Goal: Check status: Check status

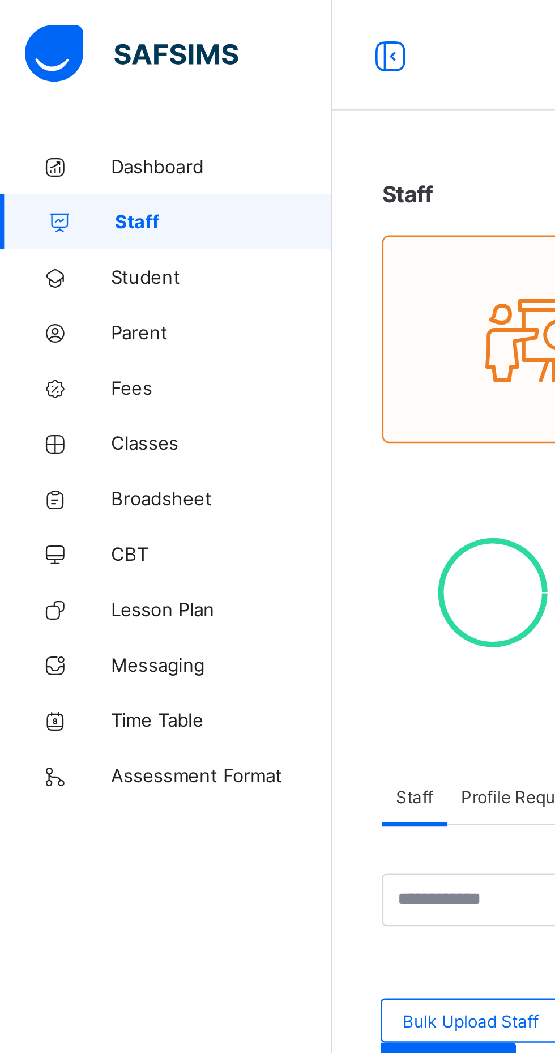
click at [73, 203] on span "Broadsheet" at bounding box center [90, 203] width 91 height 9
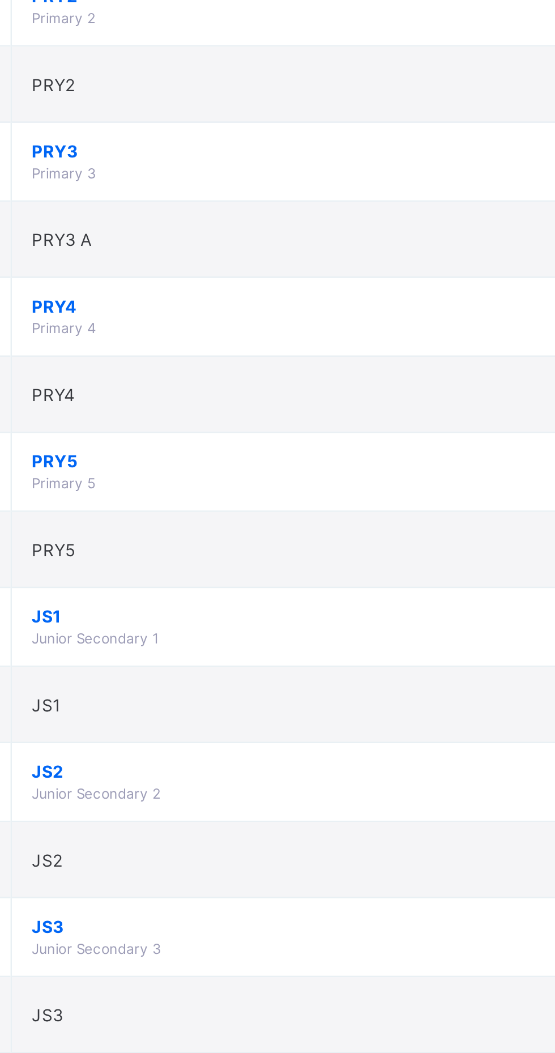
click at [350, 789] on td "JS1 Junior Secondary 1" at bounding box center [306, 790] width 227 height 32
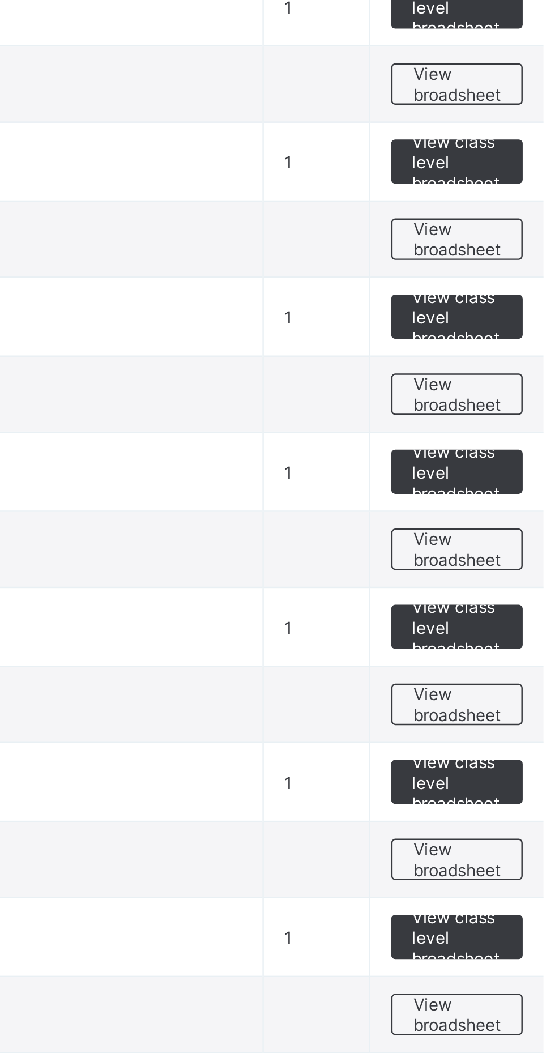
click at [493, 824] on span "View broadsheet" at bounding box center [500, 821] width 36 height 17
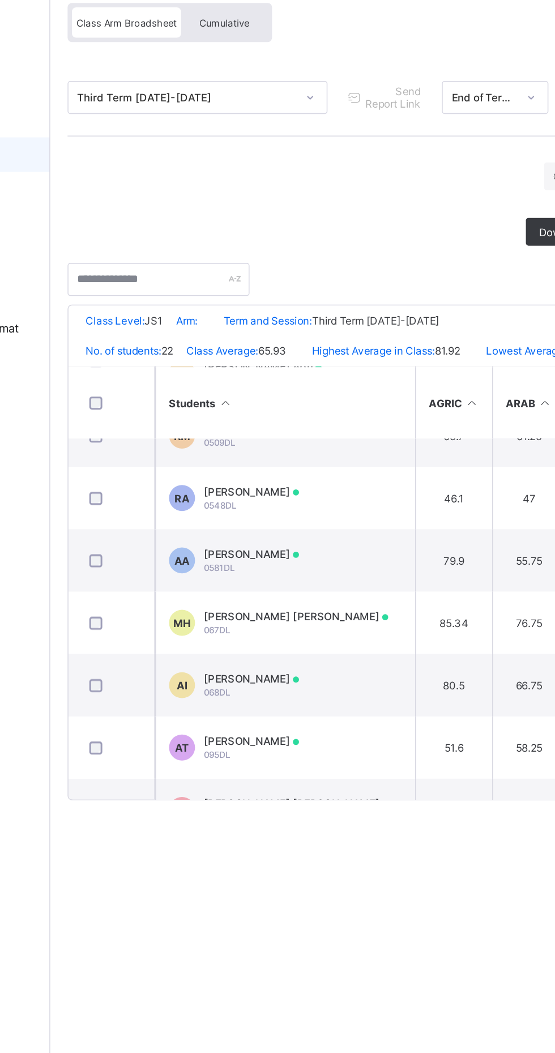
scroll to position [609, 0]
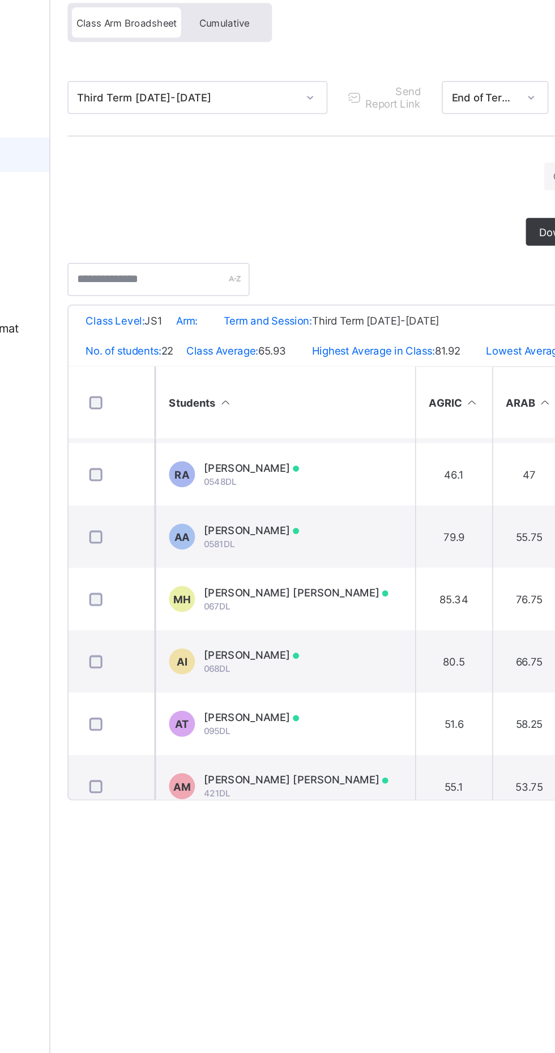
click at [352, 501] on td "MH [PERSON_NAME] [PERSON_NAME] 067DL" at bounding box center [290, 494] width 170 height 41
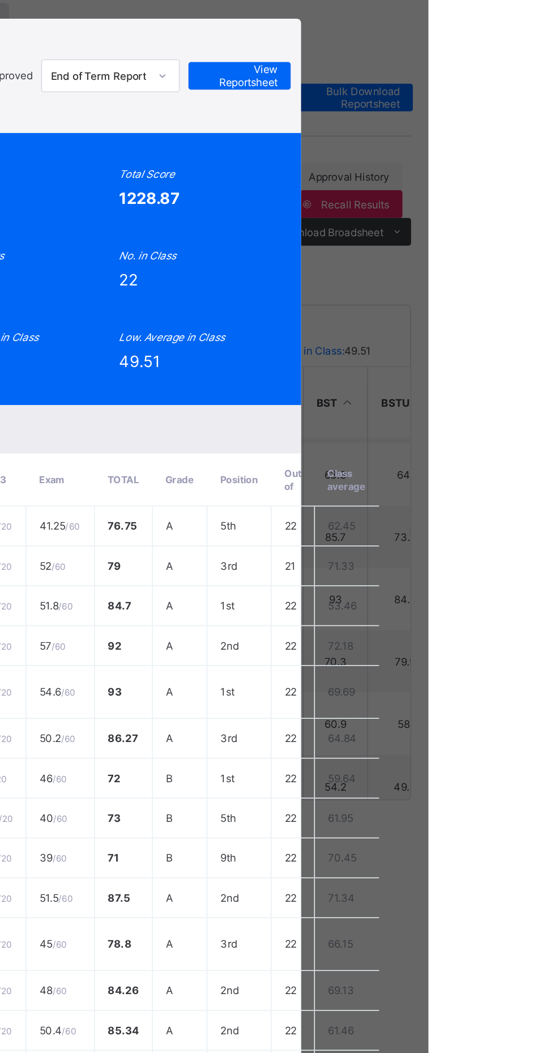
click at [457, 161] on span "View Reportsheet" at bounding box center [432, 152] width 50 height 17
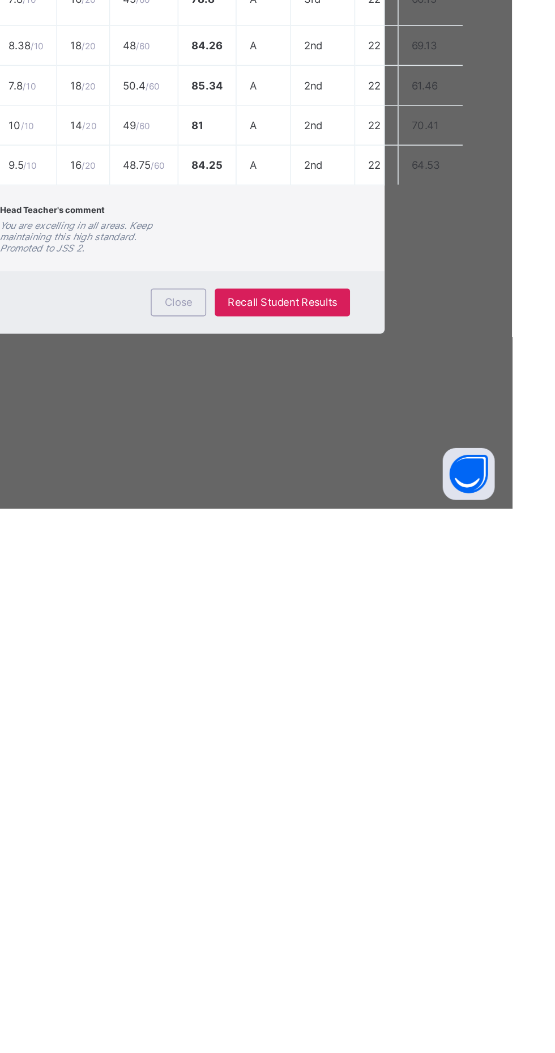
scroll to position [0, 0]
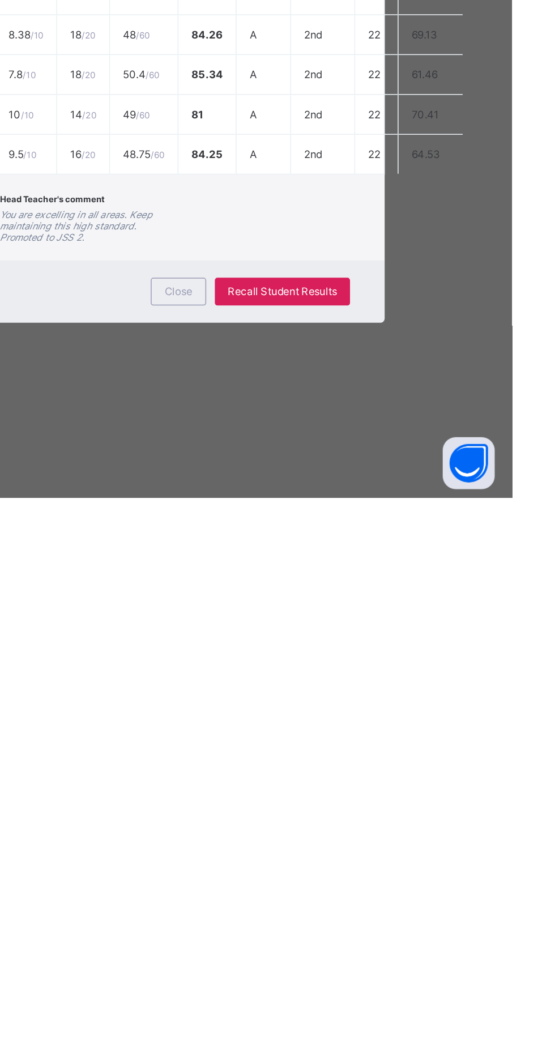
click at [346, 922] on span "Close" at bounding box center [337, 918] width 18 height 8
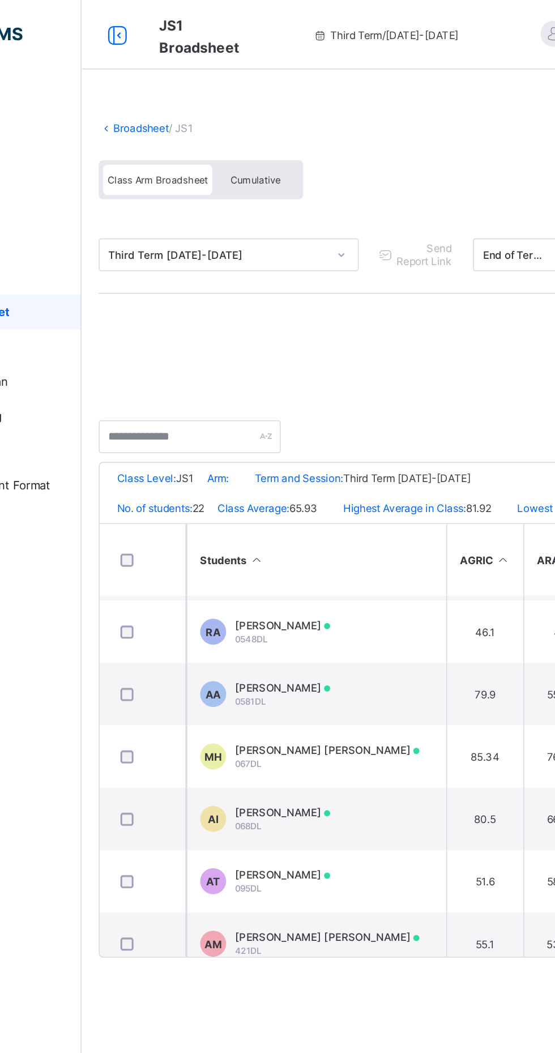
click at [253, 116] on span "Cumulative" at bounding box center [249, 118] width 33 height 8
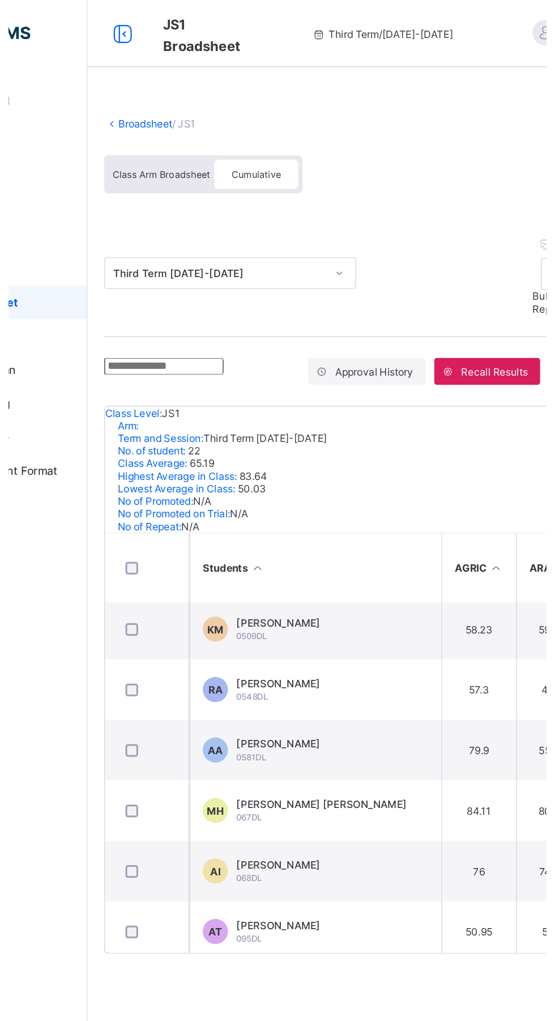
scroll to position [593, 0]
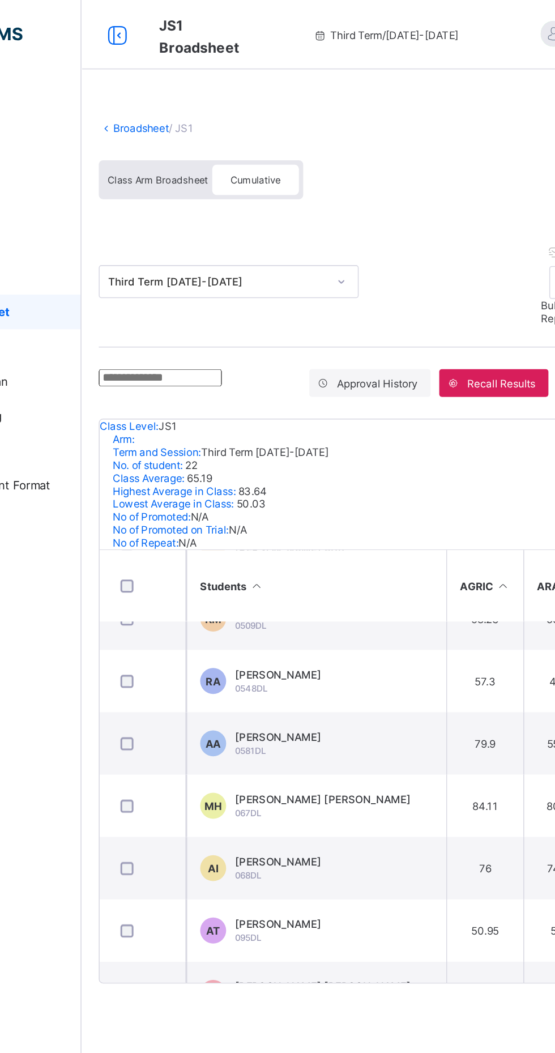
click at [308, 533] on div "[PERSON_NAME] [PERSON_NAME] 067DL" at bounding box center [293, 526] width 115 height 17
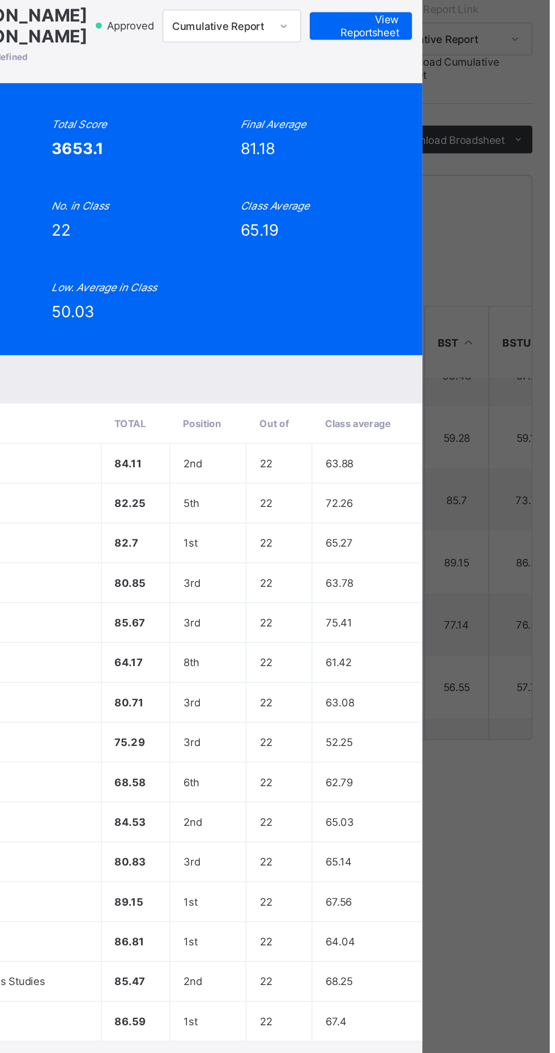
click at [472, 392] on div "Position 2 /22 Total Score 3653.1 Final Average 81.18 No. of Subjects 15 No. in…" at bounding box center [277, 303] width 389 height 178
click at [457, 185] on span "View Reportsheet" at bounding box center [432, 176] width 50 height 17
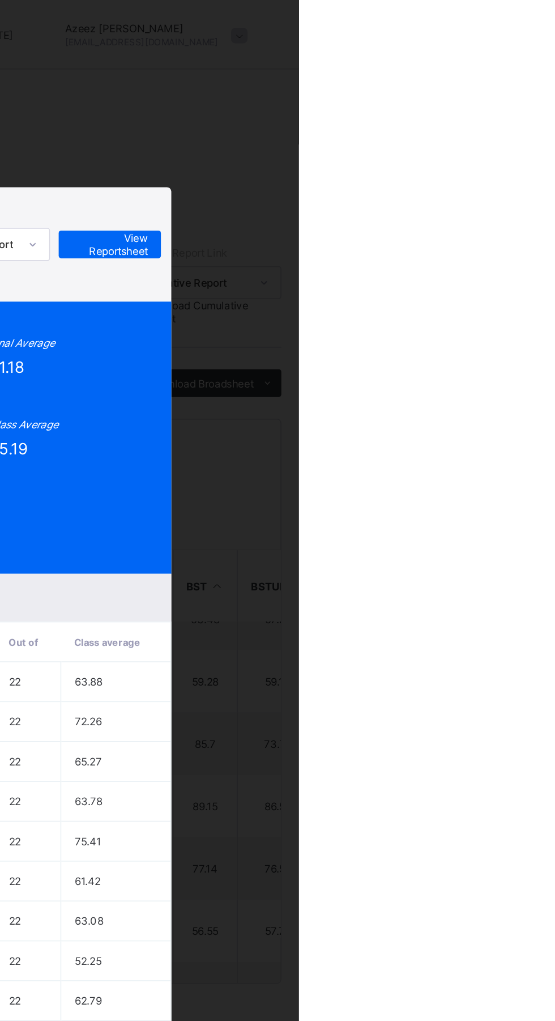
scroll to position [0, 0]
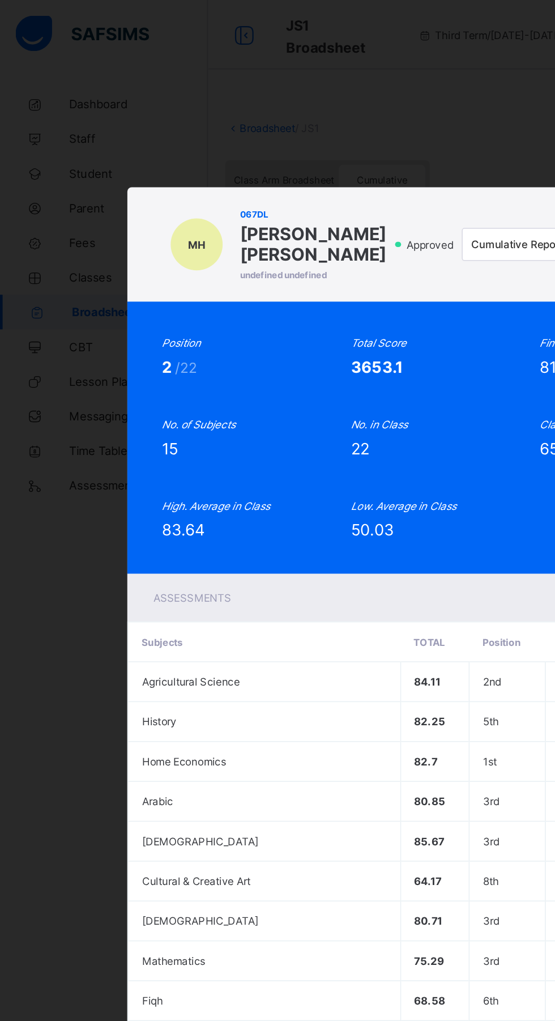
click at [108, 525] on div "MH 067DL [PERSON_NAME] [PERSON_NAME] undefined undefined Approved Cumulative Re…" at bounding box center [277, 510] width 555 height 1021
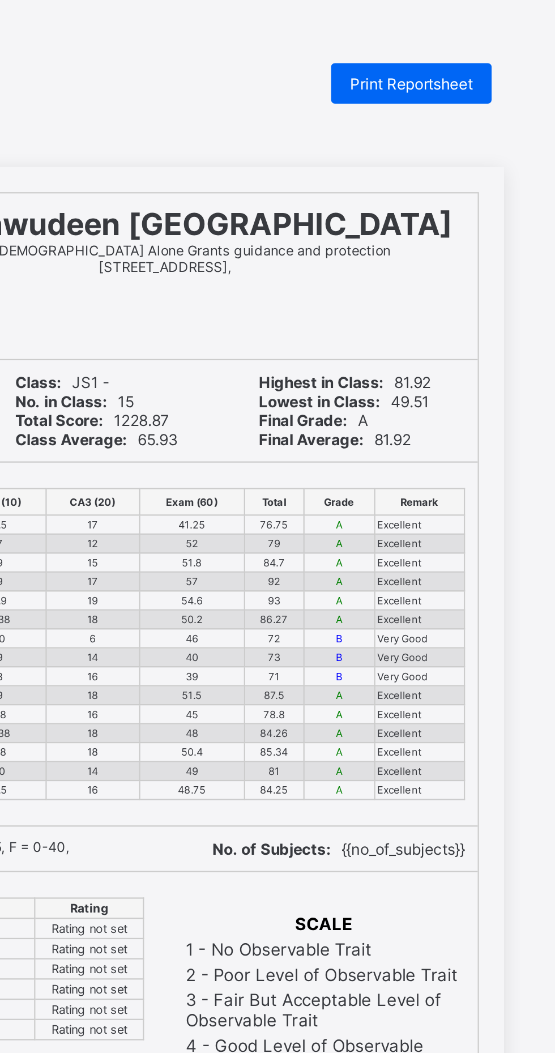
click at [478, 41] on span "Print Reportsheet" at bounding box center [460, 37] width 55 height 8
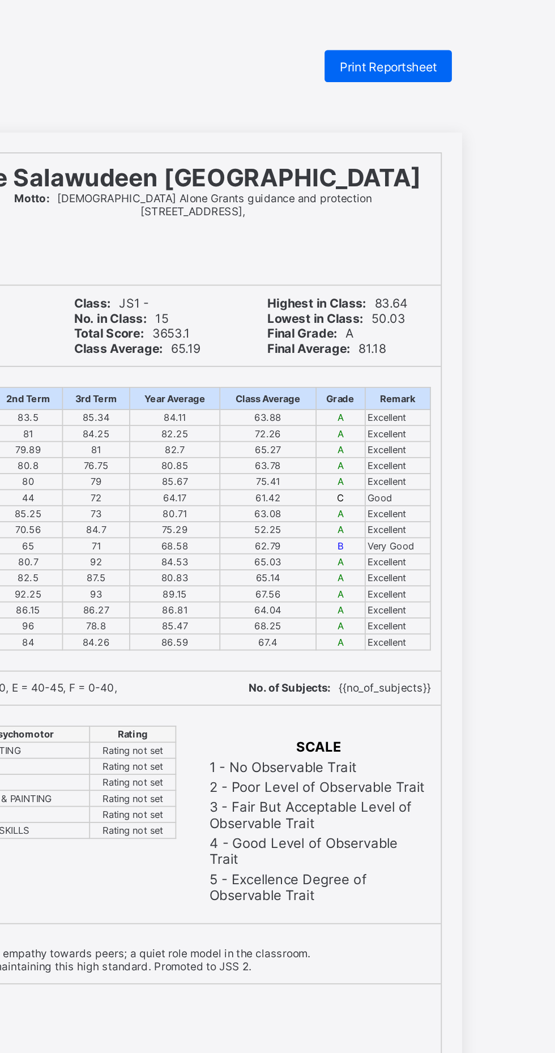
click at [472, 37] on span "Print Reportsheet" at bounding box center [460, 37] width 55 height 8
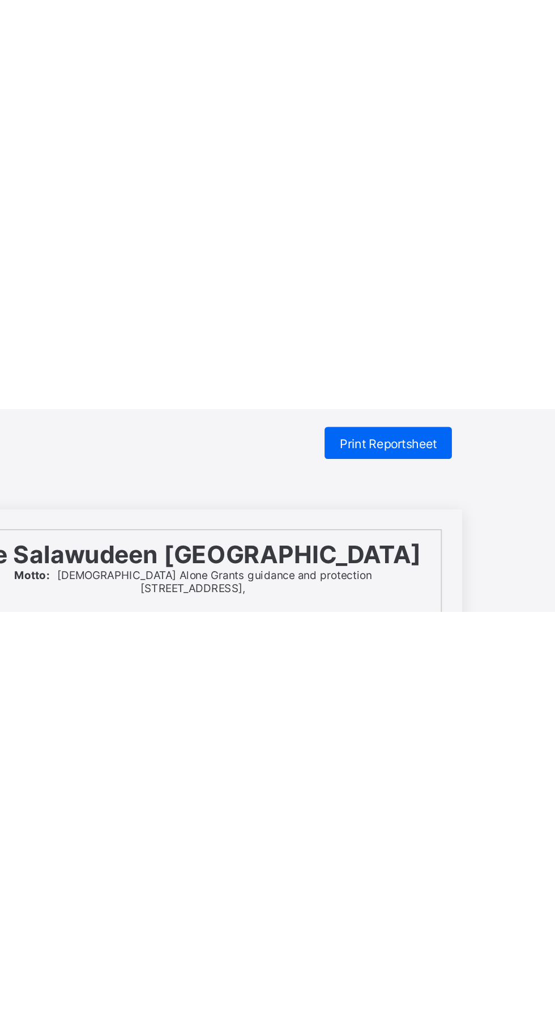
scroll to position [15, 0]
